Goal: Task Accomplishment & Management: Manage account settings

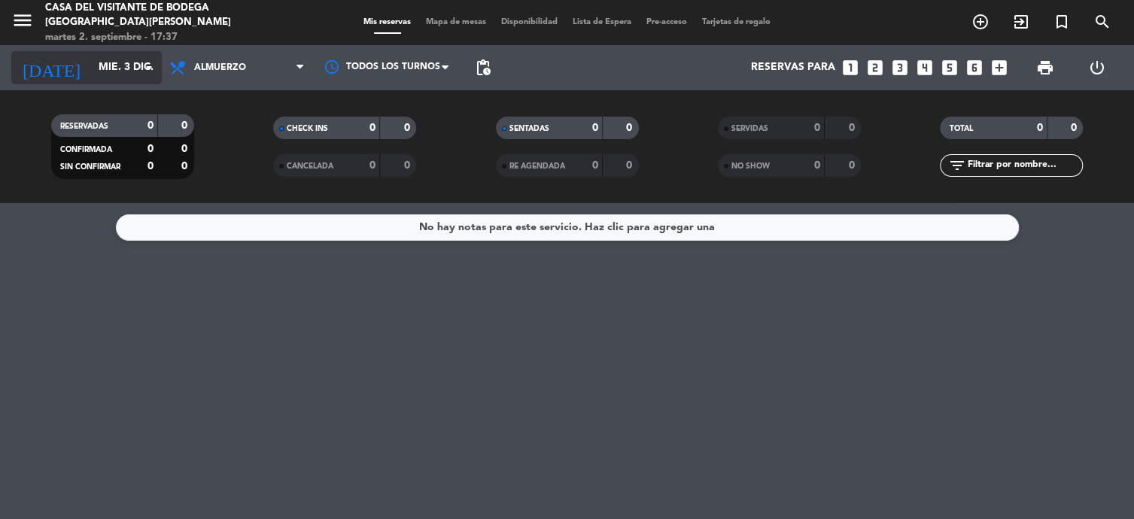
click at [91, 78] on input "mié. 3 dic." at bounding box center [162, 67] width 143 height 27
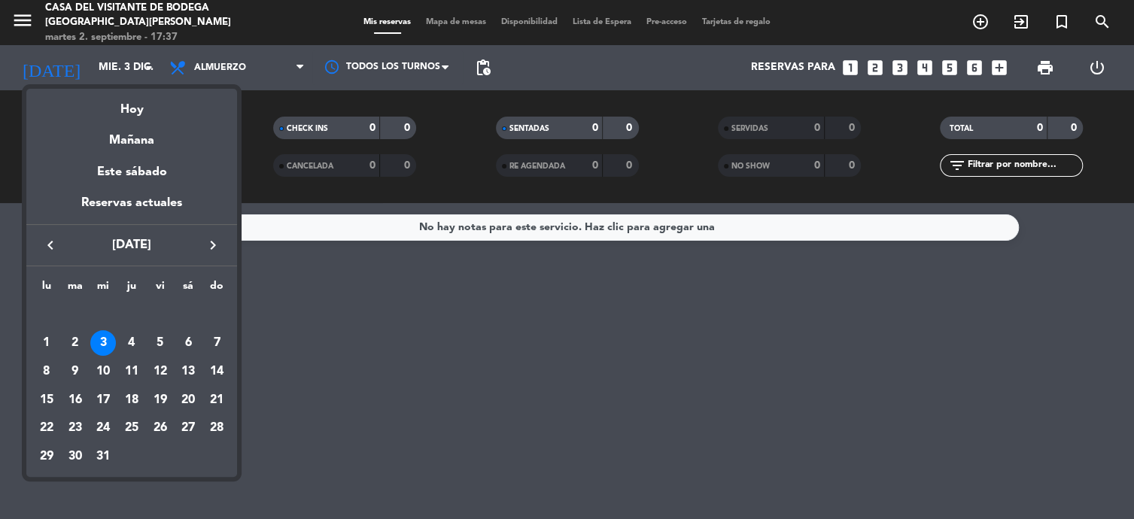
click at [45, 248] on icon "keyboard_arrow_left" at bounding box center [50, 245] width 18 height 18
drag, startPoint x: 162, startPoint y: 365, endPoint x: 34, endPoint y: 96, distance: 297.6
click at [160, 361] on div "12" at bounding box center [161, 372] width 26 height 26
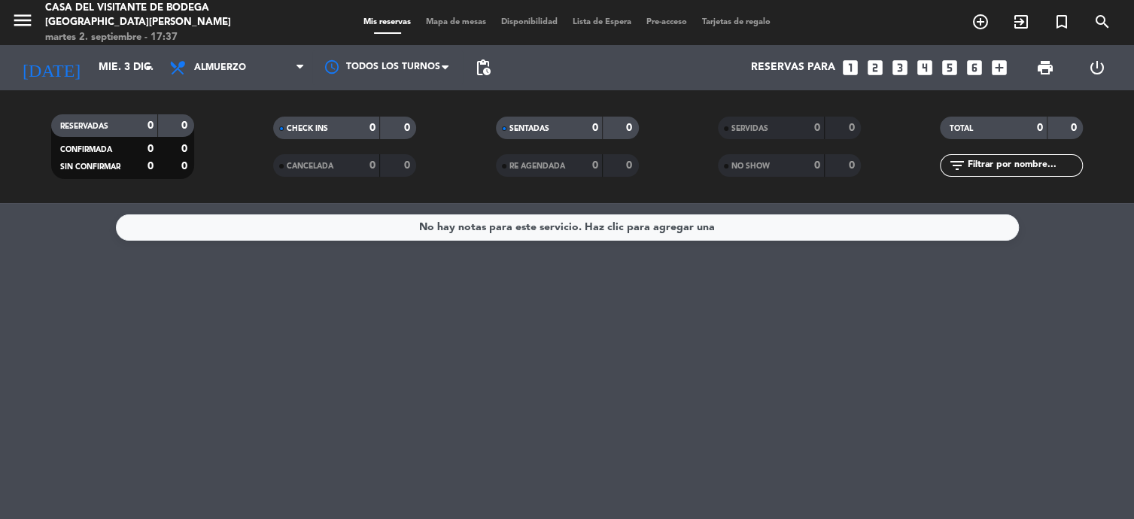
type input "[DATE]"
click at [20, 15] on icon "menu" at bounding box center [22, 20] width 23 height 23
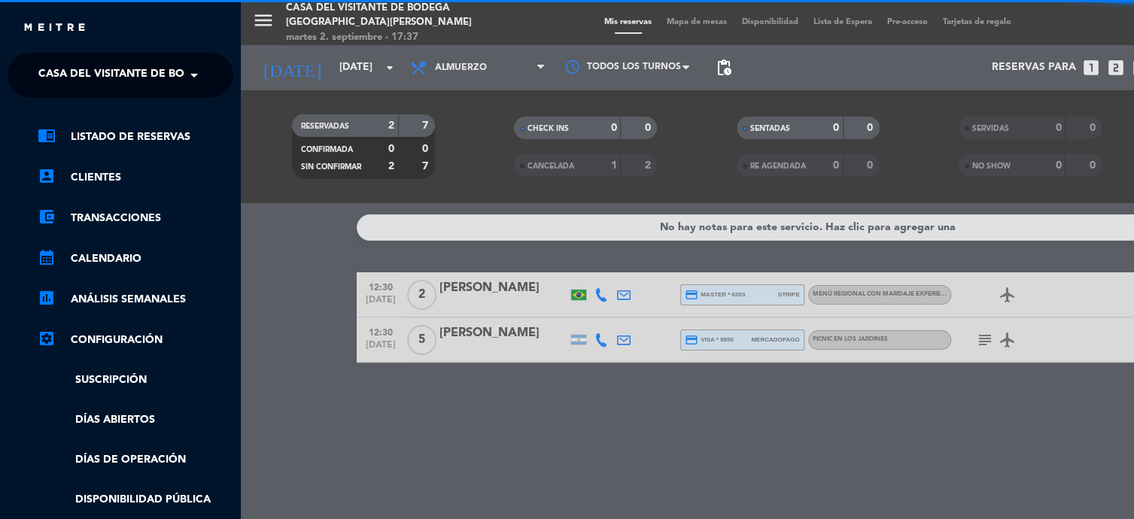
click at [95, 86] on span "Casa del Visitante de Bodega [GEOGRAPHIC_DATA][PERSON_NAME]" at bounding box center [227, 75] width 379 height 32
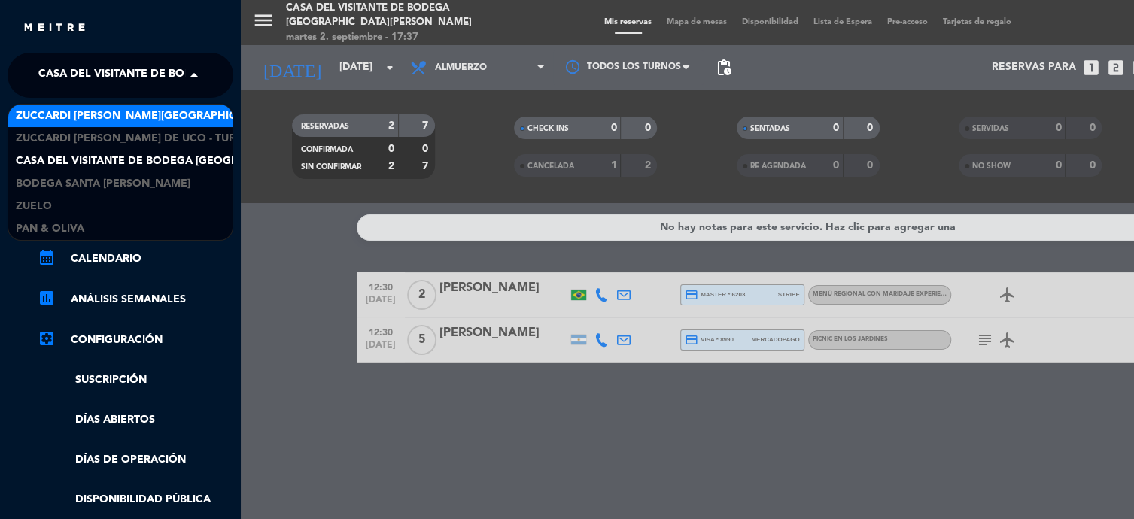
click at [105, 117] on span "Zuccardi [PERSON_NAME][GEOGRAPHIC_DATA] - Restaurant [GEOGRAPHIC_DATA]" at bounding box center [240, 116] width 449 height 17
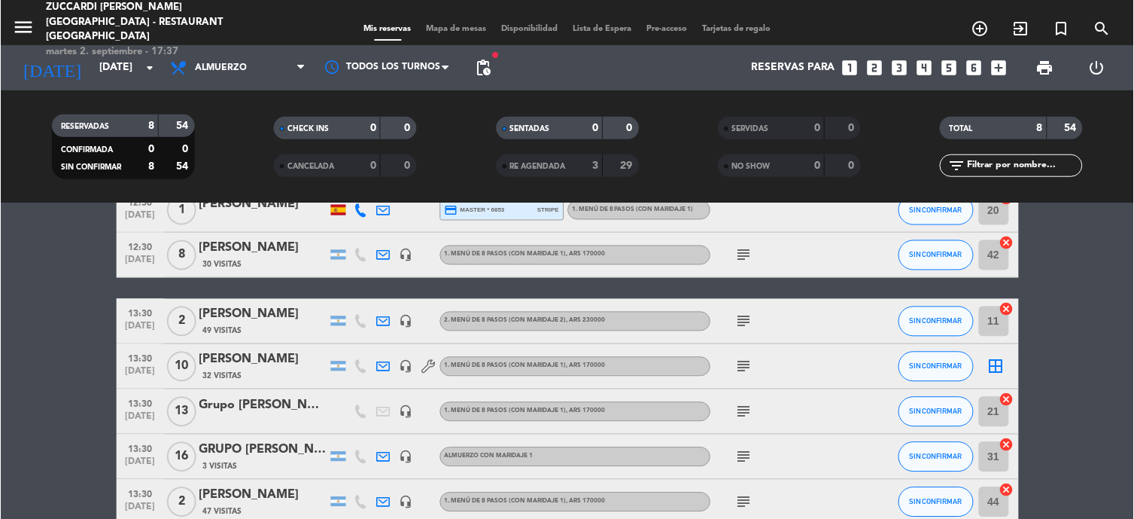
scroll to position [363, 0]
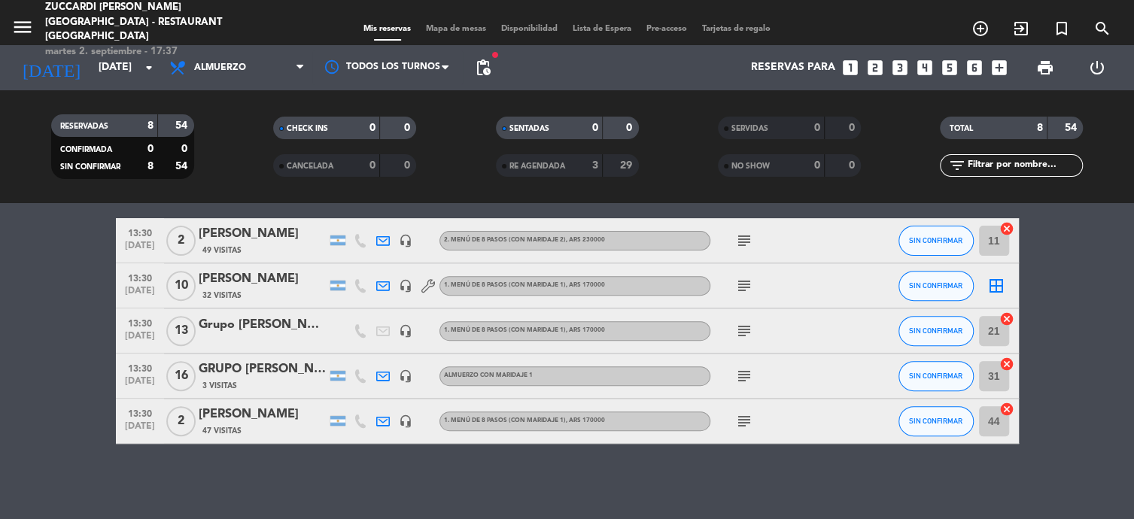
click at [269, 332] on div "Grupo [PERSON_NAME]" at bounding box center [263, 325] width 128 height 20
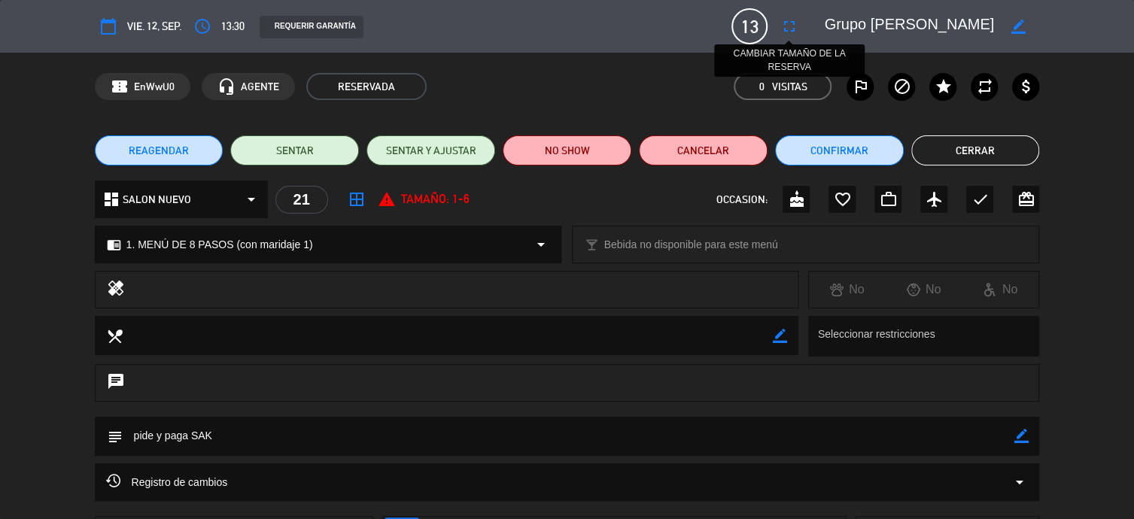
click at [782, 28] on icon "fullscreen" at bounding box center [789, 26] width 18 height 18
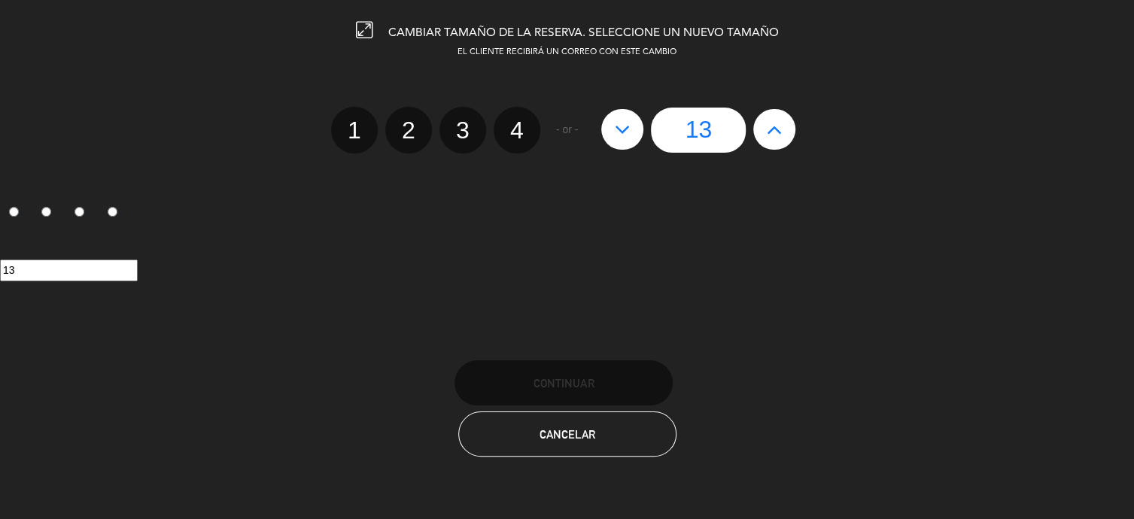
click at [620, 138] on icon at bounding box center [623, 129] width 16 height 24
type input "12"
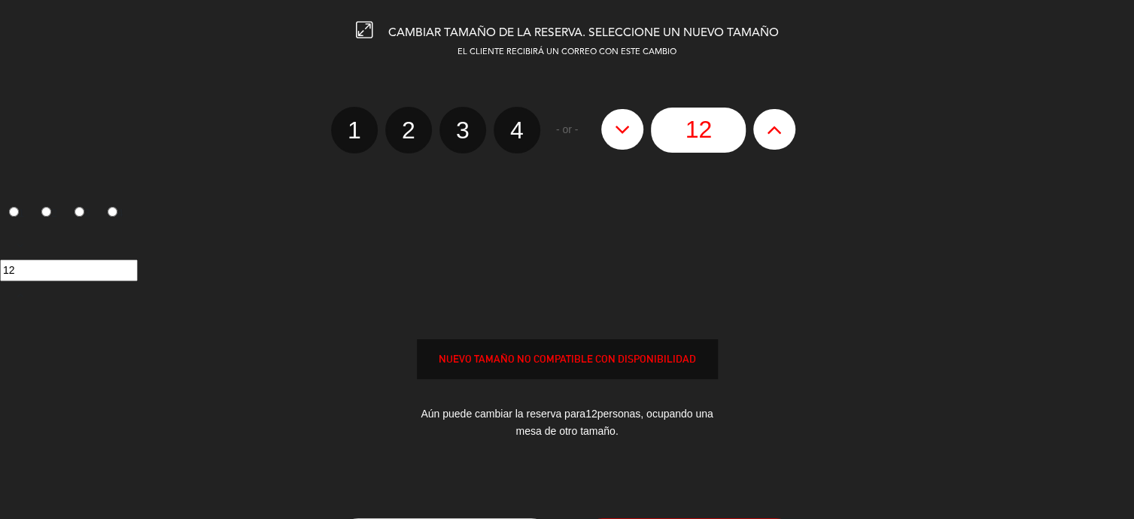
click at [620, 138] on icon at bounding box center [623, 129] width 16 height 24
type input "11"
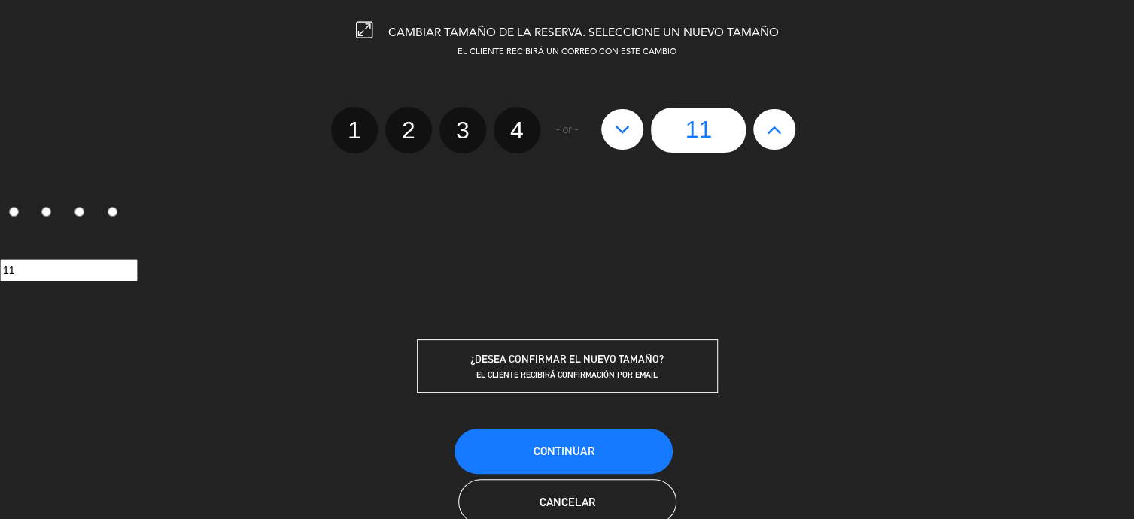
click at [620, 138] on icon at bounding box center [623, 129] width 16 height 24
type input "10"
click at [578, 415] on span "Continuar" at bounding box center [564, 451] width 60 height 13
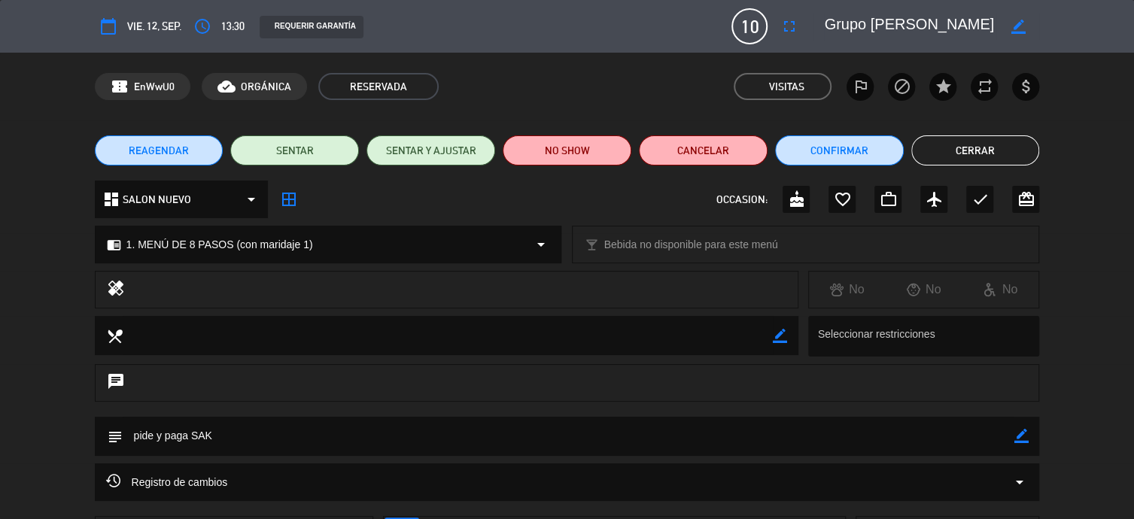
click at [906, 141] on button "Cerrar" at bounding box center [976, 150] width 129 height 30
